Goal: Task Accomplishment & Management: Manage account settings

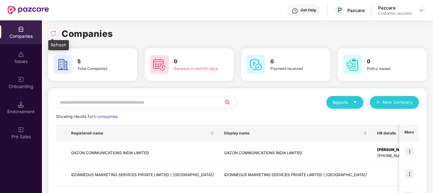
click at [55, 34] on img at bounding box center [53, 33] width 6 height 6
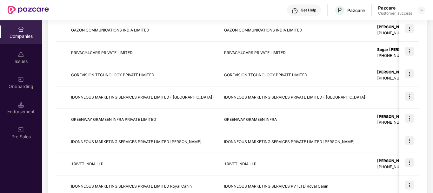
scroll to position [208, 0]
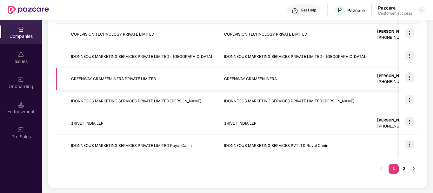
click at [177, 86] on td "GREENWAY GRAMEEN INFRA PRIVATE LIMITED" at bounding box center [142, 79] width 153 height 23
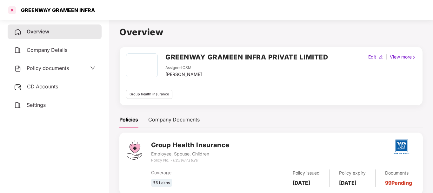
click at [12, 8] on div at bounding box center [12, 10] width 10 height 10
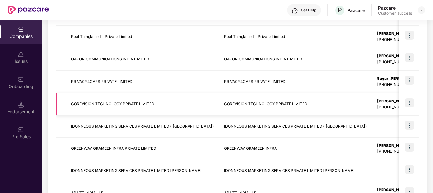
scroll to position [208, 0]
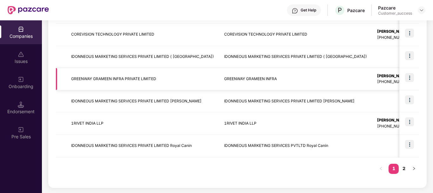
click at [156, 74] on td "GREENWAY GRAMEEN INFRA PRIVATE LIMITED" at bounding box center [142, 79] width 153 height 23
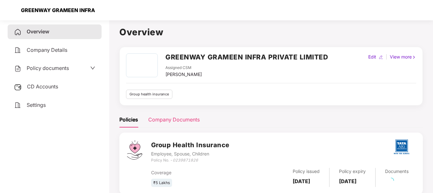
scroll to position [19, 0]
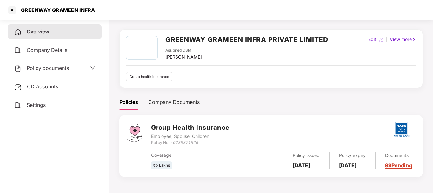
click at [399, 168] on link "99 Pending" at bounding box center [398, 165] width 27 height 6
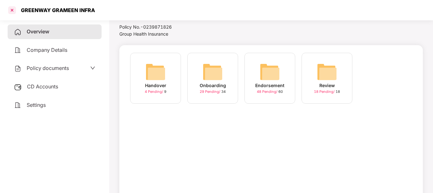
click at [16, 10] on div at bounding box center [12, 10] width 10 height 10
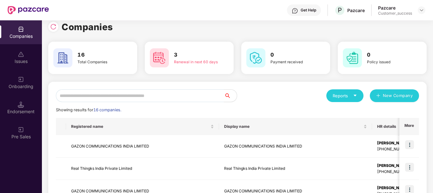
scroll to position [1, 0]
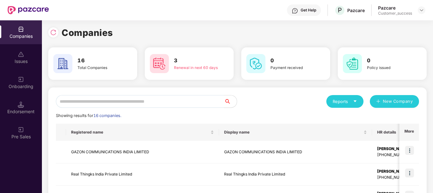
click at [164, 63] on img at bounding box center [159, 63] width 19 height 19
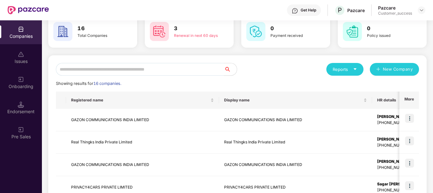
scroll to position [0, 0]
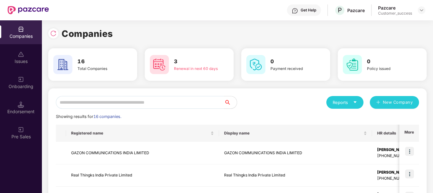
click at [407, 9] on div "Pazcare" at bounding box center [395, 8] width 34 height 6
click at [422, 8] on img at bounding box center [421, 10] width 5 height 5
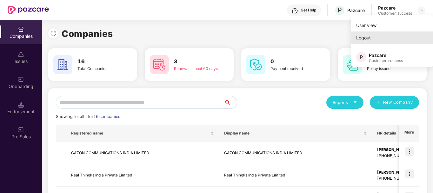
click at [370, 35] on div "Logout" at bounding box center [392, 37] width 83 height 12
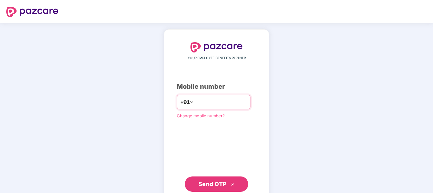
type input "**********"
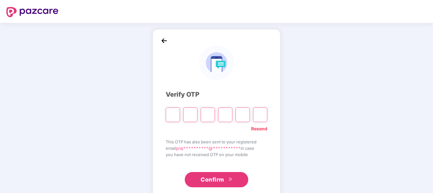
type input "*"
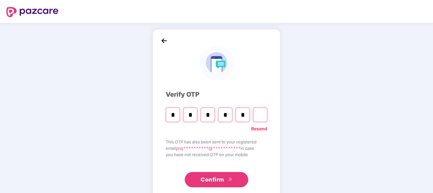
type input "*"
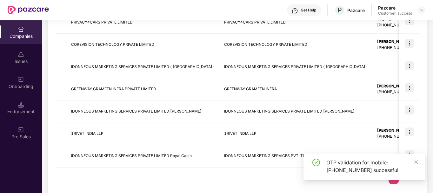
scroll to position [208, 0]
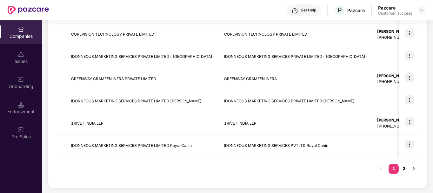
click at [406, 169] on link "2" at bounding box center [404, 169] width 10 height 10
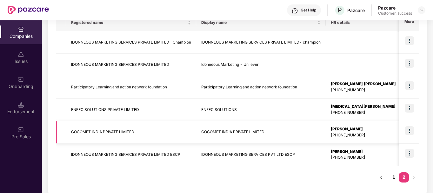
scroll to position [119, 0]
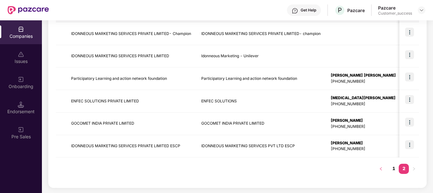
click at [382, 167] on icon "left" at bounding box center [381, 169] width 4 height 4
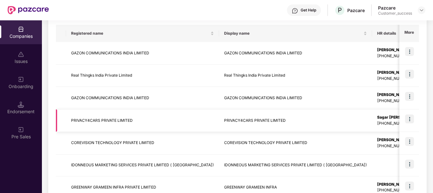
scroll to position [208, 0]
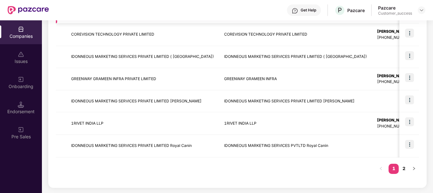
click at [138, 120] on td "1RIVET INDIA LLP" at bounding box center [142, 123] width 153 height 23
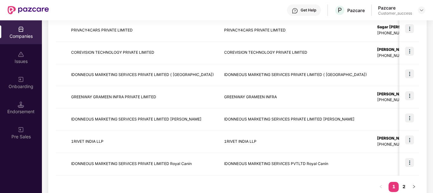
scroll to position [190, 0]
click at [146, 135] on td "1RIVET INDIA LLP" at bounding box center [142, 141] width 153 height 23
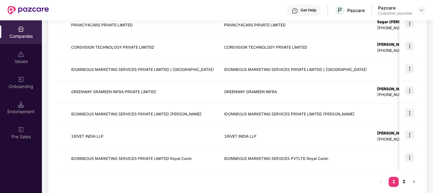
scroll to position [208, 0]
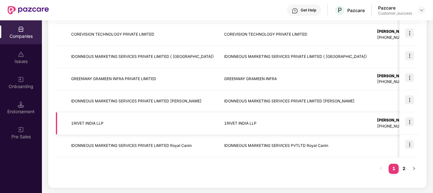
click at [412, 121] on img at bounding box center [409, 121] width 9 height 9
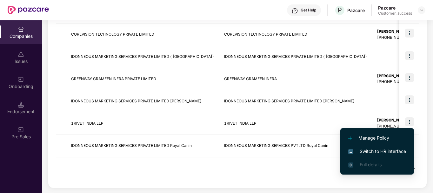
click at [393, 150] on span "Switch to HR interface" at bounding box center [378, 151] width 58 height 7
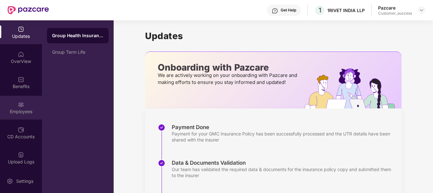
click at [1, 106] on div "Employees" at bounding box center [21, 108] width 42 height 24
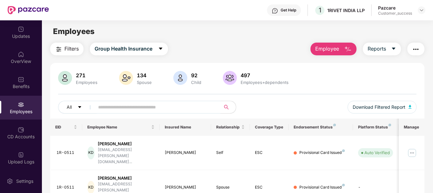
click at [139, 110] on input "text" at bounding box center [155, 107] width 114 height 10
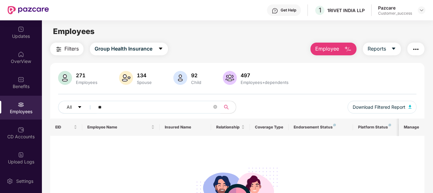
type input "*"
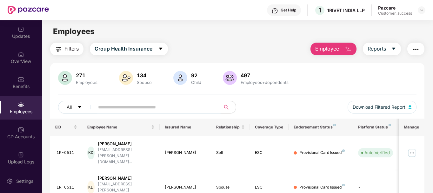
type input "*"
click at [149, 116] on div "All Download Filtered Report" at bounding box center [237, 110] width 359 height 18
click at [173, 109] on input "text" at bounding box center [155, 107] width 114 height 10
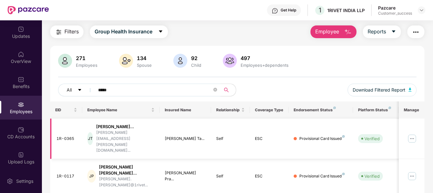
scroll to position [17, 0]
type input "*****"
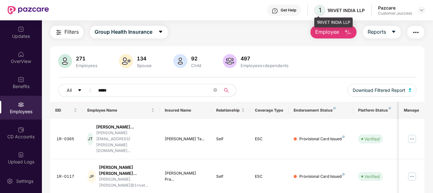
click at [320, 10] on span "1" at bounding box center [320, 10] width 3 height 8
click at [416, 29] on img "button" at bounding box center [416, 33] width 8 height 8
click at [236, 27] on div "Filters Group Health Insurance Employee Reports" at bounding box center [237, 32] width 375 height 13
click at [413, 33] on button "button" at bounding box center [416, 32] width 17 height 13
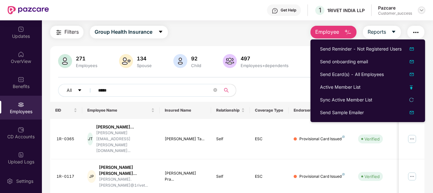
click at [419, 13] on div at bounding box center [422, 10] width 8 height 8
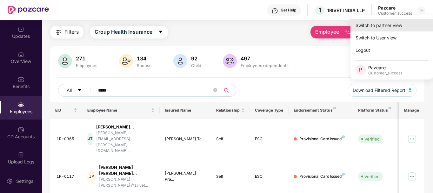
click at [394, 26] on div "Switch to partner view" at bounding box center [392, 25] width 83 height 12
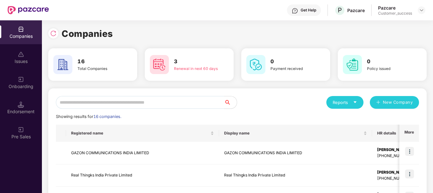
click at [180, 97] on input "text" at bounding box center [140, 102] width 168 height 13
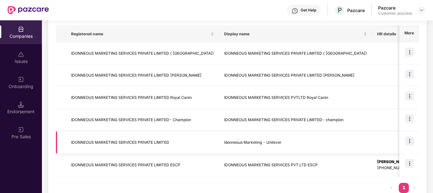
scroll to position [118, 0]
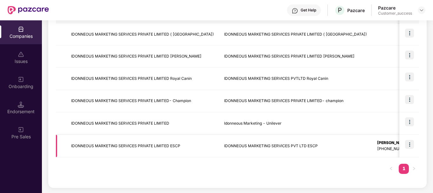
type input "*****"
click at [188, 147] on td "IDONNEOUS MARKETING SERVICES PRIVATE LIMITED ESCP" at bounding box center [142, 146] width 153 height 23
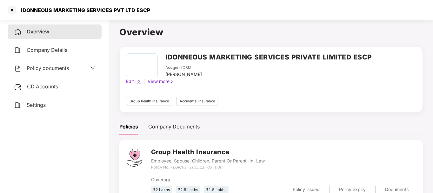
scroll to position [8, 0]
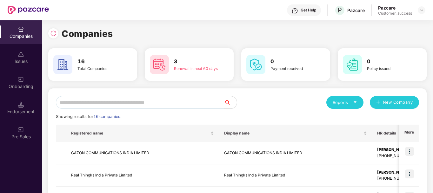
click at [144, 106] on input "text" at bounding box center [140, 102] width 168 height 13
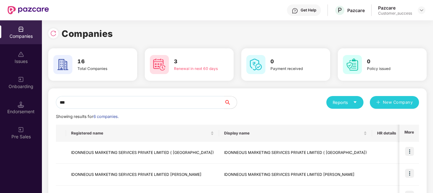
scroll to position [118, 0]
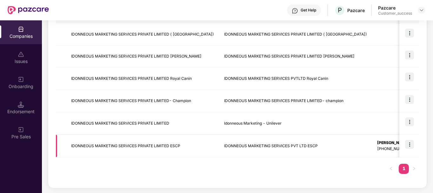
type input "***"
click at [415, 146] on td at bounding box center [410, 146] width 20 height 23
click at [409, 143] on img at bounding box center [409, 144] width 9 height 9
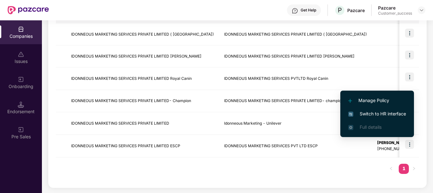
click at [372, 112] on span "Switch to HR interface" at bounding box center [378, 113] width 58 height 7
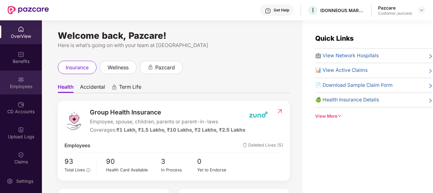
click at [20, 88] on div "Employees" at bounding box center [21, 86] width 42 height 6
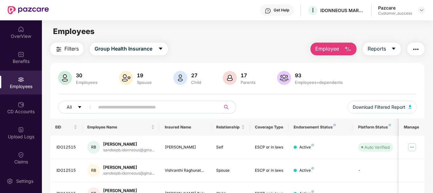
click at [329, 53] on button "Employee" at bounding box center [334, 49] width 46 height 13
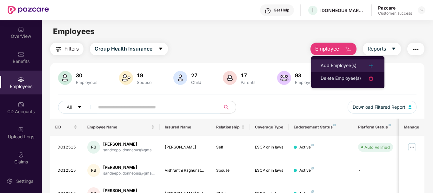
click at [332, 64] on div "Add Employee(s)" at bounding box center [339, 66] width 36 height 8
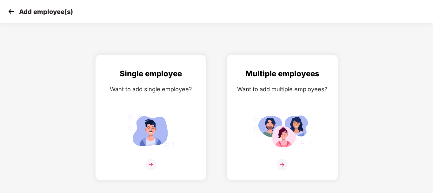
click at [308, 111] on img at bounding box center [282, 131] width 57 height 40
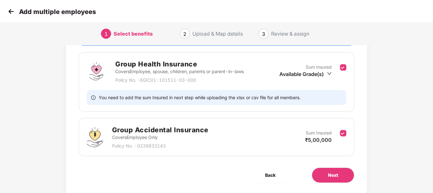
scroll to position [108, 0]
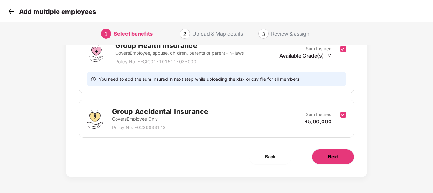
click at [326, 154] on button "Next" at bounding box center [333, 156] width 43 height 15
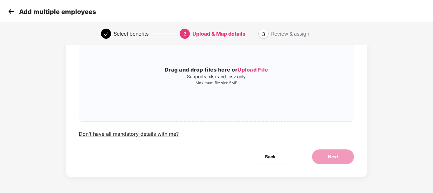
scroll to position [0, 0]
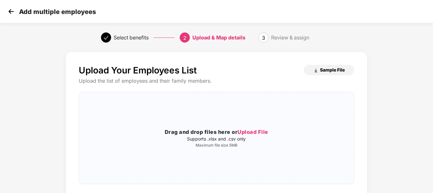
click at [319, 70] on button "Sample File" at bounding box center [329, 70] width 51 height 10
click at [14, 10] on img at bounding box center [11, 12] width 10 height 10
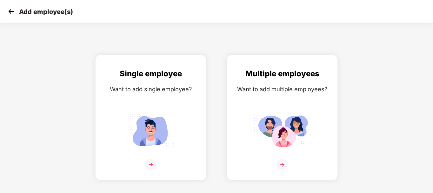
click at [10, 9] on img at bounding box center [11, 12] width 10 height 10
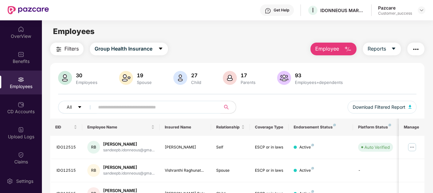
click at [115, 111] on input "text" at bounding box center [155, 107] width 114 height 10
paste input "********"
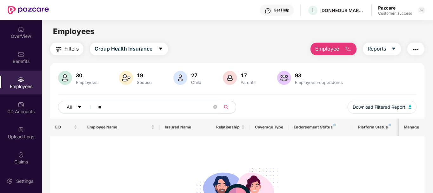
type input "*"
click at [127, 111] on input "**" at bounding box center [155, 107] width 114 height 10
paste input "*****"
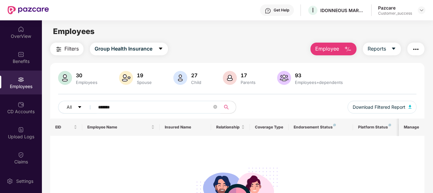
scroll to position [72, 0]
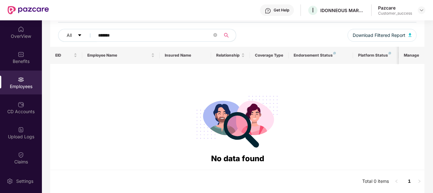
click at [228, 35] on icon "search" at bounding box center [226, 35] width 4 height 4
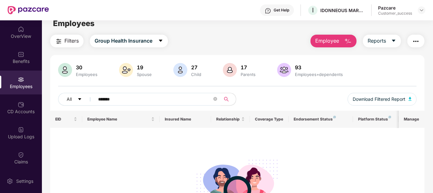
scroll to position [8, 0]
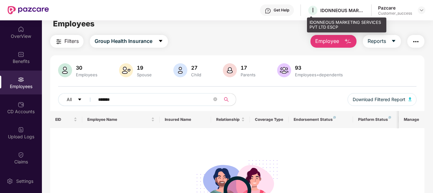
type input "*******"
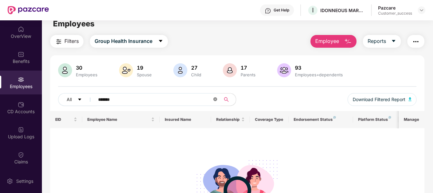
click at [214, 99] on icon "close-circle" at bounding box center [216, 99] width 4 height 4
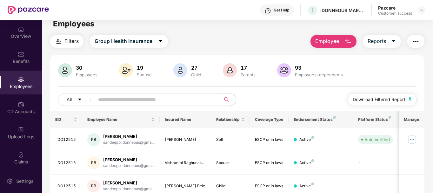
click at [380, 102] on span "Download Filtered Report" at bounding box center [379, 99] width 53 height 7
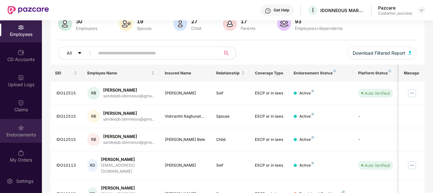
scroll to position [54, 0]
click at [19, 132] on div "Endorsements" at bounding box center [21, 135] width 42 height 6
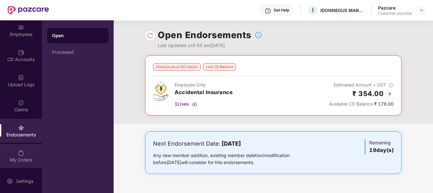
click at [19, 149] on div at bounding box center [21, 152] width 6 height 6
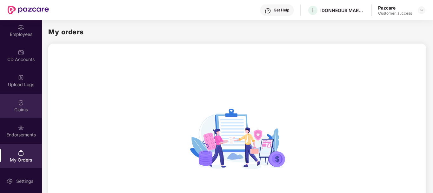
scroll to position [4, 0]
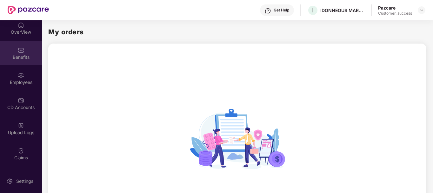
click at [20, 52] on img at bounding box center [21, 50] width 6 height 6
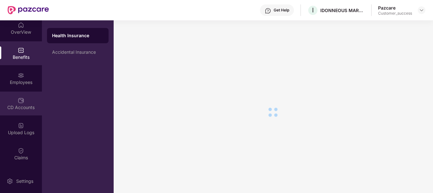
click at [24, 104] on div "CD Accounts" at bounding box center [21, 104] width 42 height 24
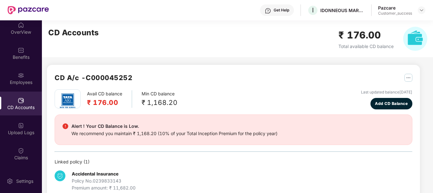
scroll to position [52, 0]
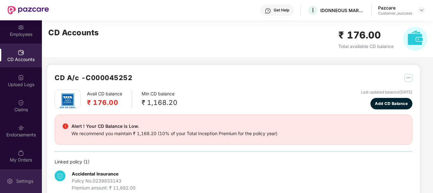
click at [21, 184] on div "Settings" at bounding box center [24, 181] width 21 height 6
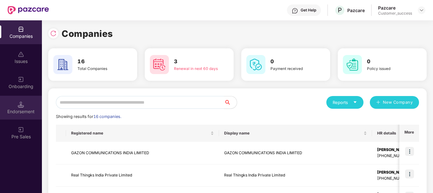
click at [22, 106] on img at bounding box center [21, 104] width 6 height 6
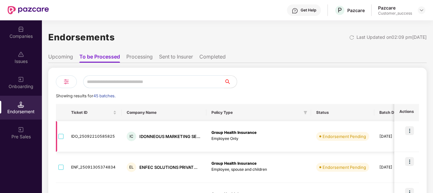
click at [272, 144] on td "Group Health Insurance Employee Only" at bounding box center [259, 136] width 105 height 31
click at [413, 130] on img at bounding box center [409, 130] width 9 height 9
click at [336, 129] on td "Endorsement Pending" at bounding box center [342, 136] width 63 height 31
click at [16, 34] on div "Companies" at bounding box center [21, 36] width 42 height 6
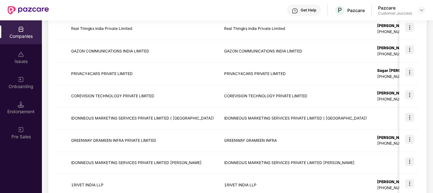
scroll to position [208, 0]
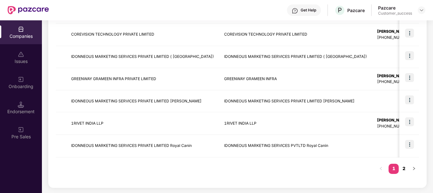
click at [406, 168] on link "2" at bounding box center [404, 169] width 10 height 10
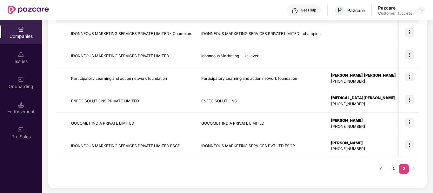
click at [395, 169] on link "1" at bounding box center [394, 169] width 10 height 10
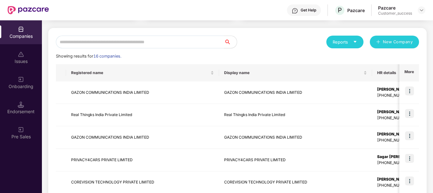
scroll to position [56, 0]
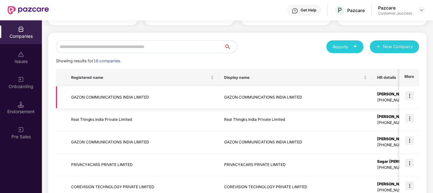
click at [411, 94] on img at bounding box center [409, 95] width 9 height 9
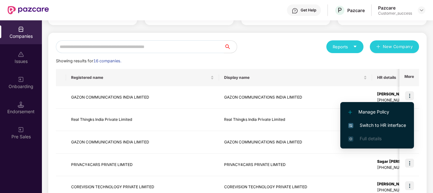
click at [392, 123] on span "Switch to HR interface" at bounding box center [378, 125] width 58 height 7
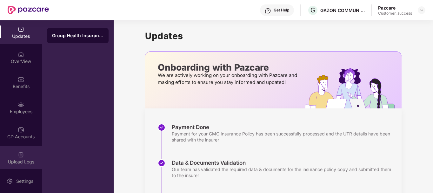
click at [24, 152] on div "Upload Logs" at bounding box center [21, 158] width 42 height 24
